Goal: Register for event/course

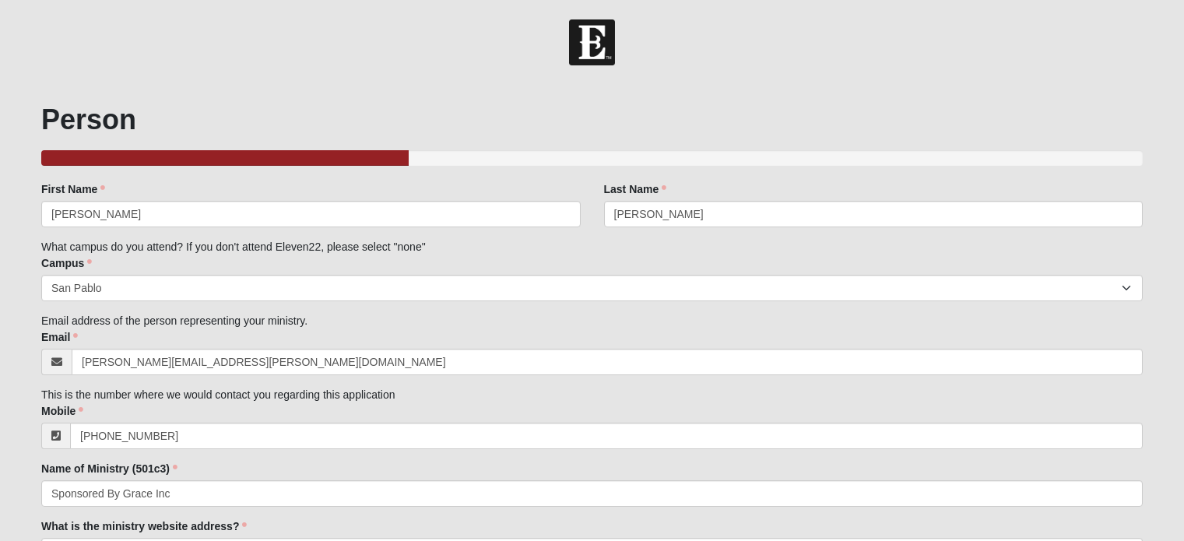
select select "3"
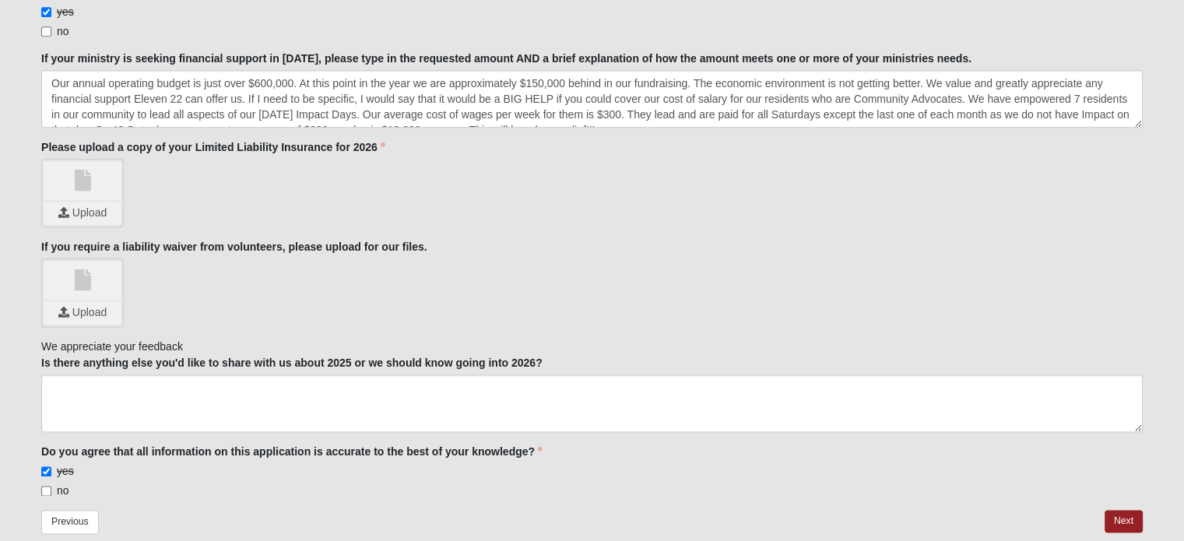
scroll to position [15, 0]
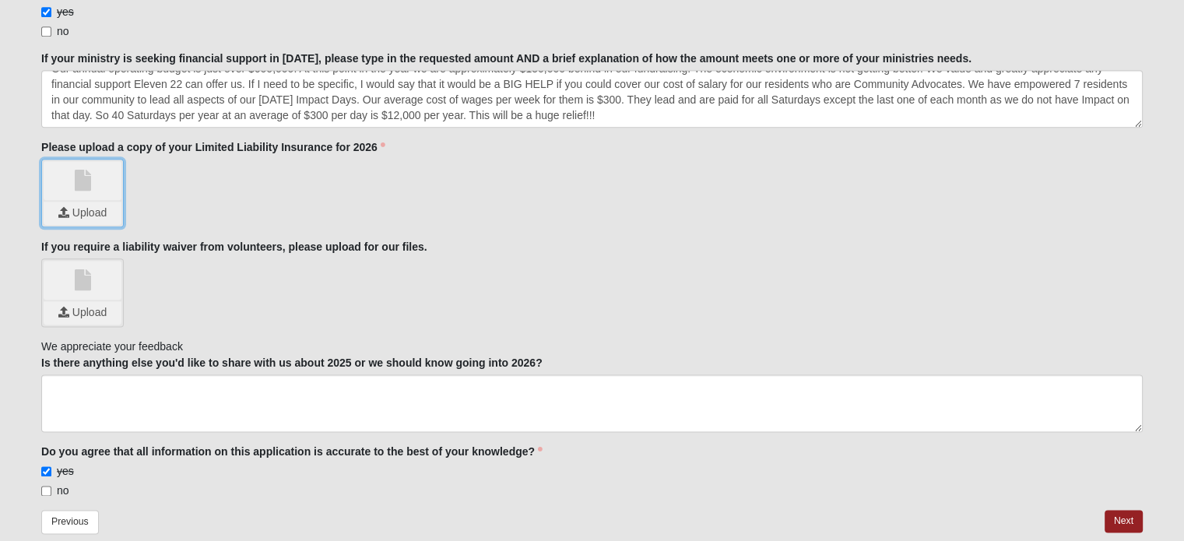
click at [86, 202] on input "file" at bounding box center [83, 213] width 78 height 23
click at [1116, 510] on link "Next" at bounding box center [1124, 521] width 38 height 23
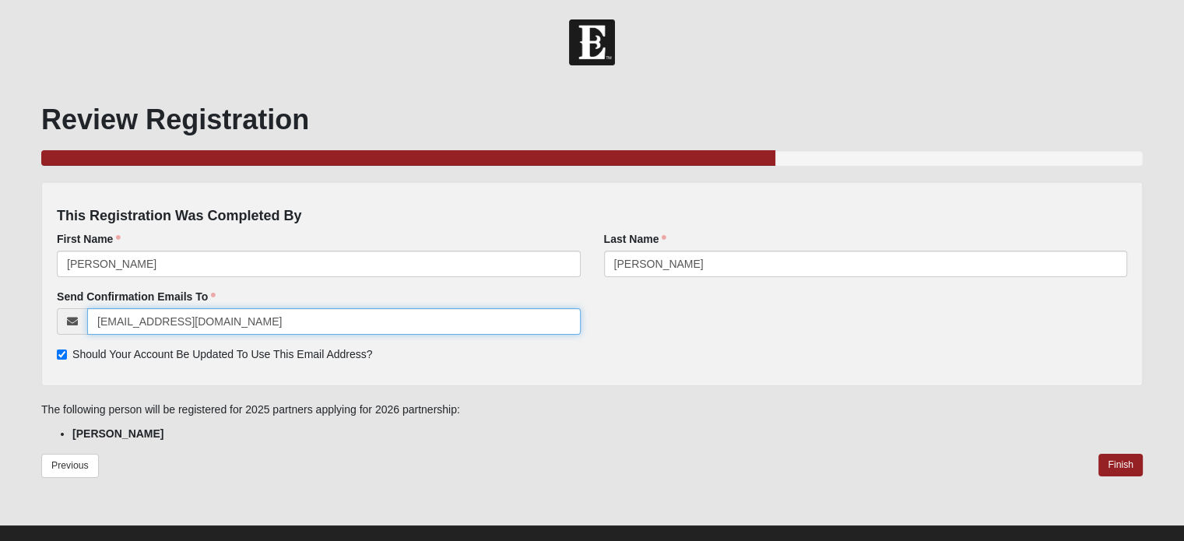
click at [276, 329] on input "[EMAIL_ADDRESS][DOMAIN_NAME]" at bounding box center [333, 321] width 493 height 26
type input "[PERSON_NAME][EMAIL_ADDRESS][PERSON_NAME][DOMAIN_NAME]"
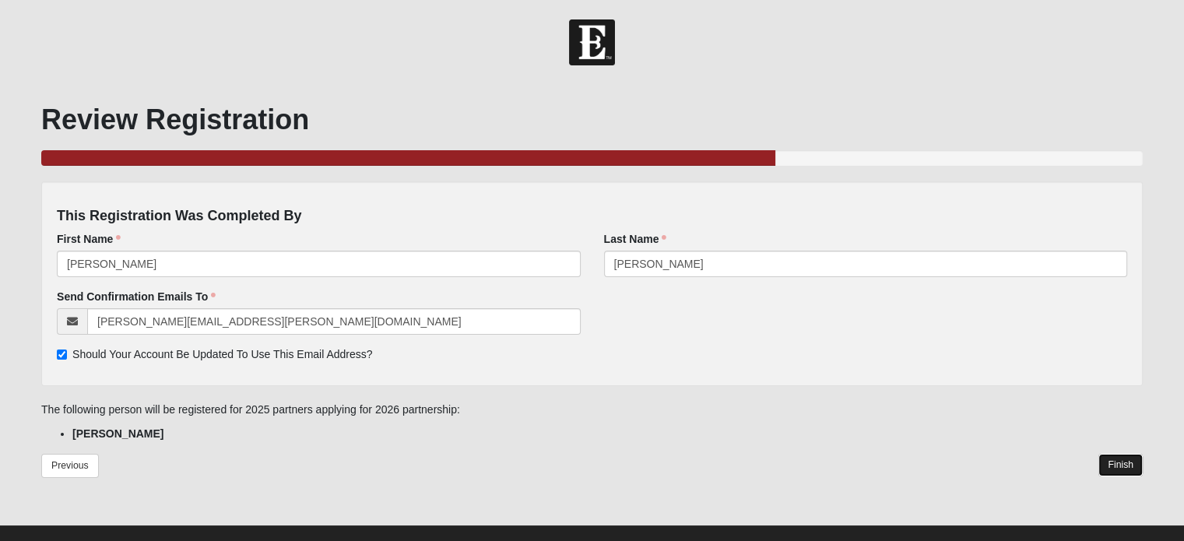
click at [1120, 462] on link "Finish" at bounding box center [1121, 465] width 44 height 23
